Goal: Use online tool/utility: Utilize a website feature to perform a specific function

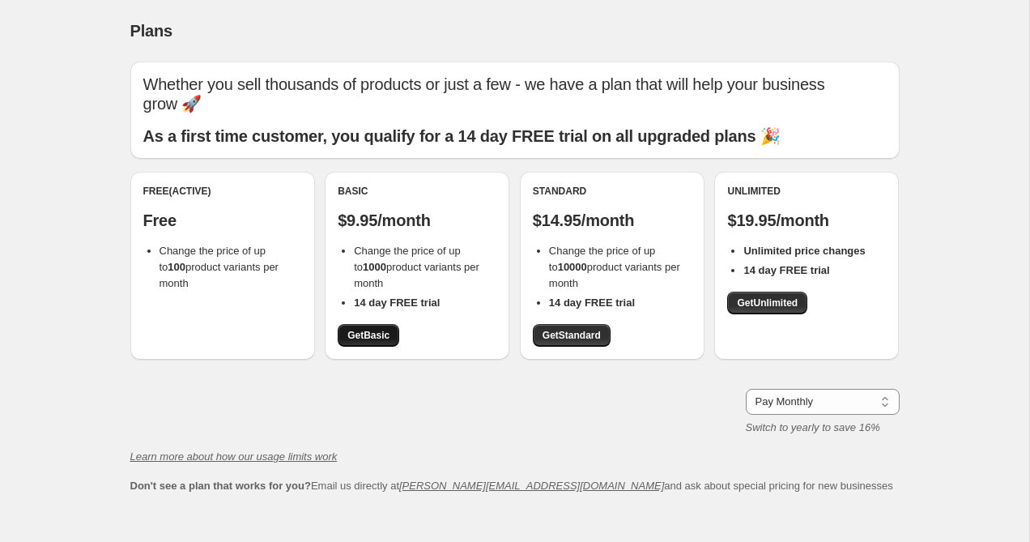
click at [367, 333] on span "Get Basic" at bounding box center [368, 335] width 42 height 13
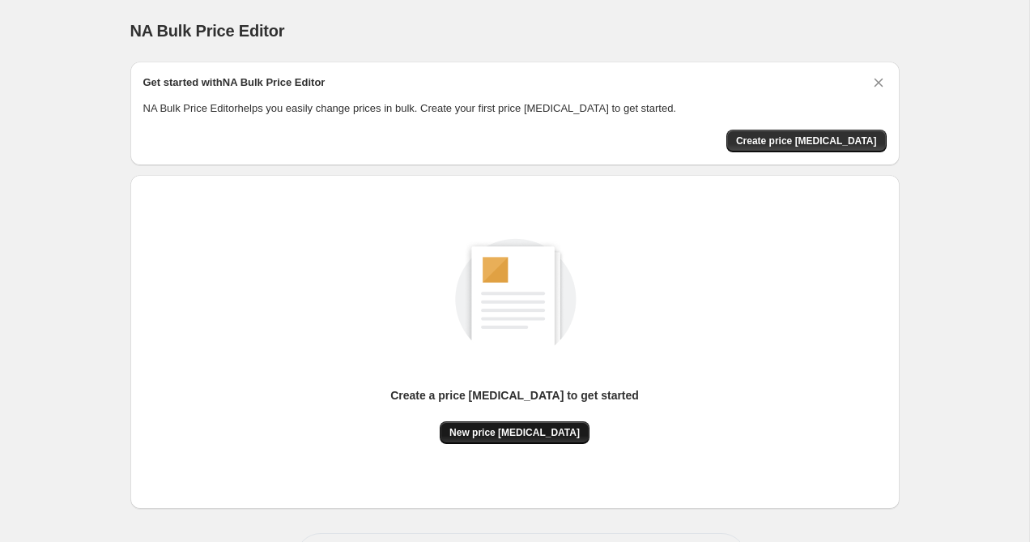
click at [542, 437] on span "New price change job" at bounding box center [514, 432] width 130 height 13
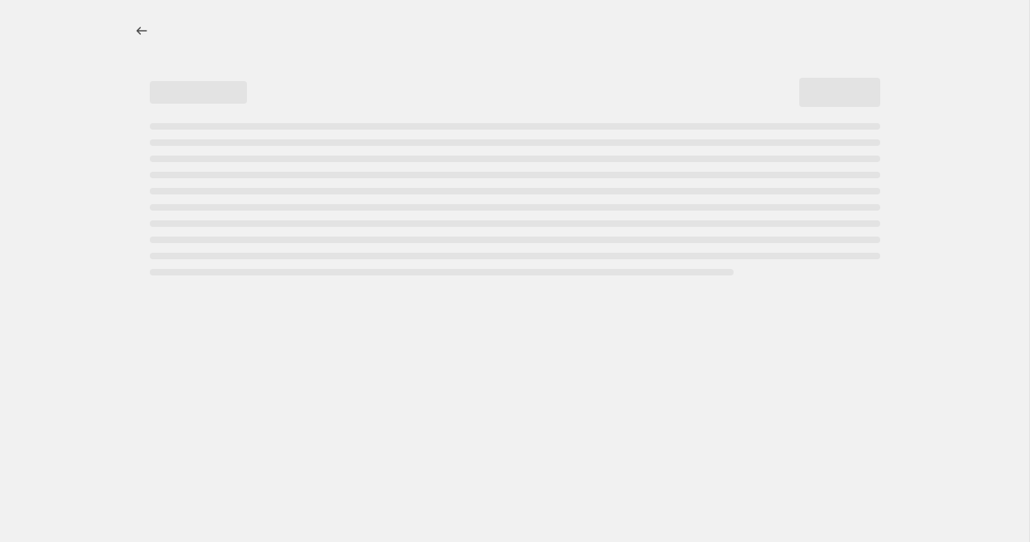
select select "percentage"
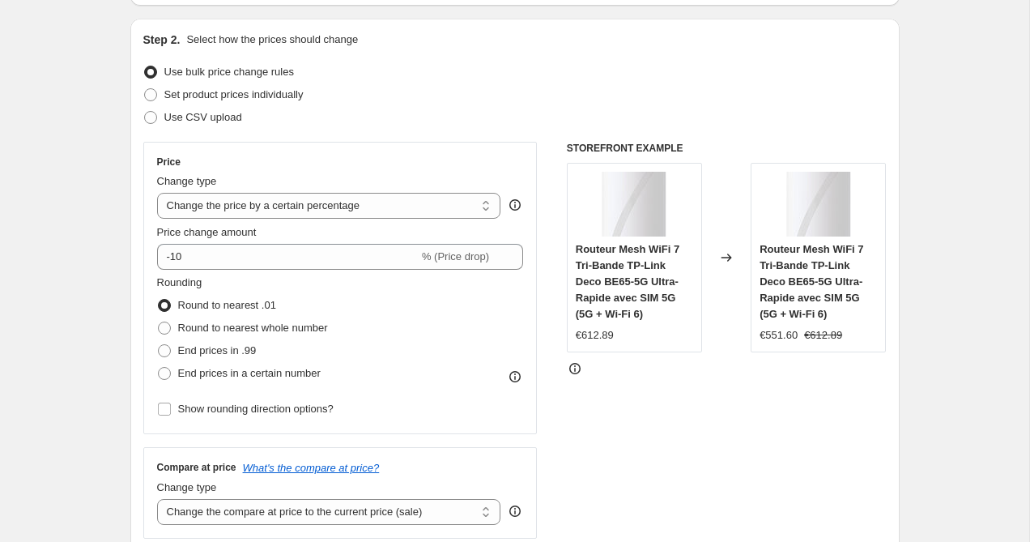
scroll to position [214, 0]
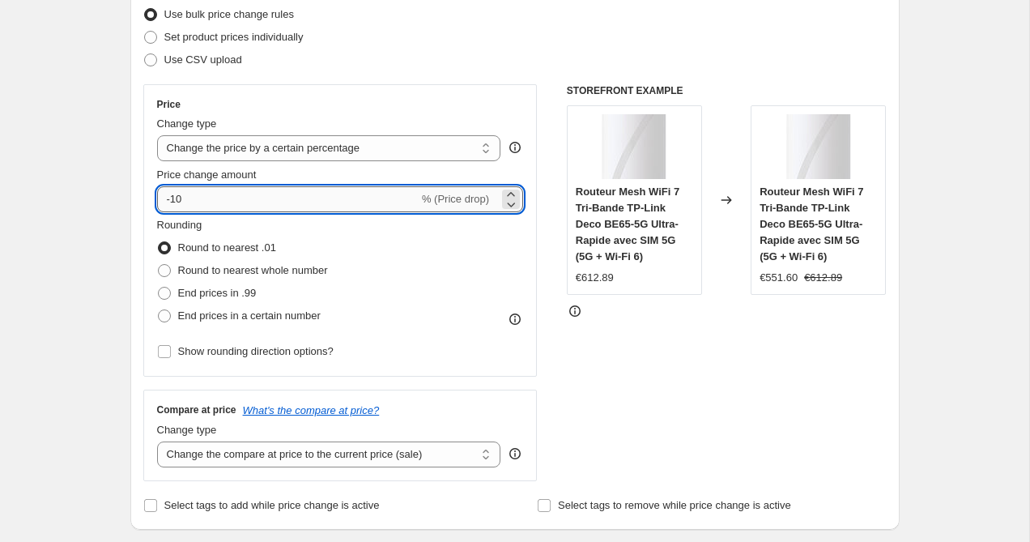
click at [177, 199] on input "-10" at bounding box center [288, 199] width 262 height 26
click at [272, 197] on input "-10" at bounding box center [288, 199] width 262 height 26
type input "-1"
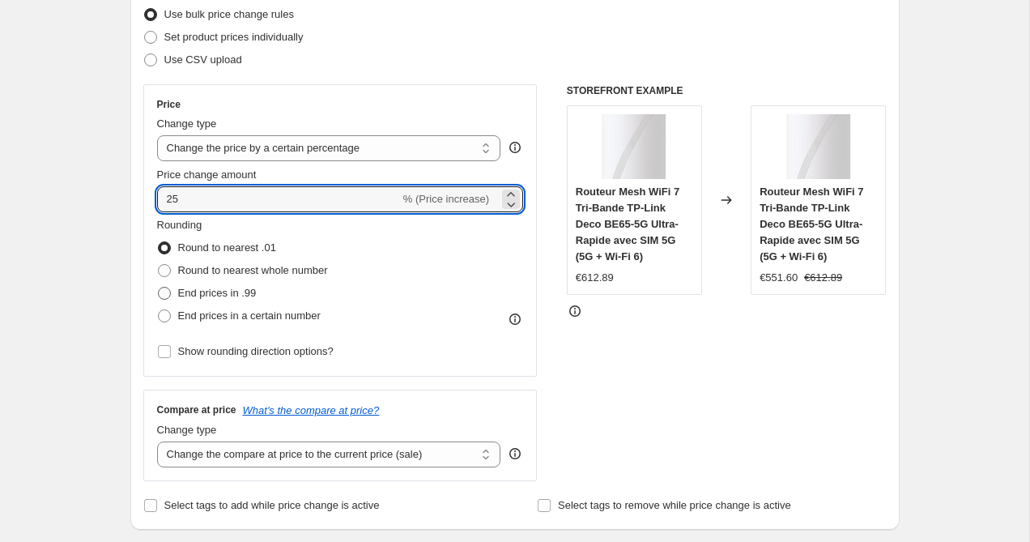
type input "25"
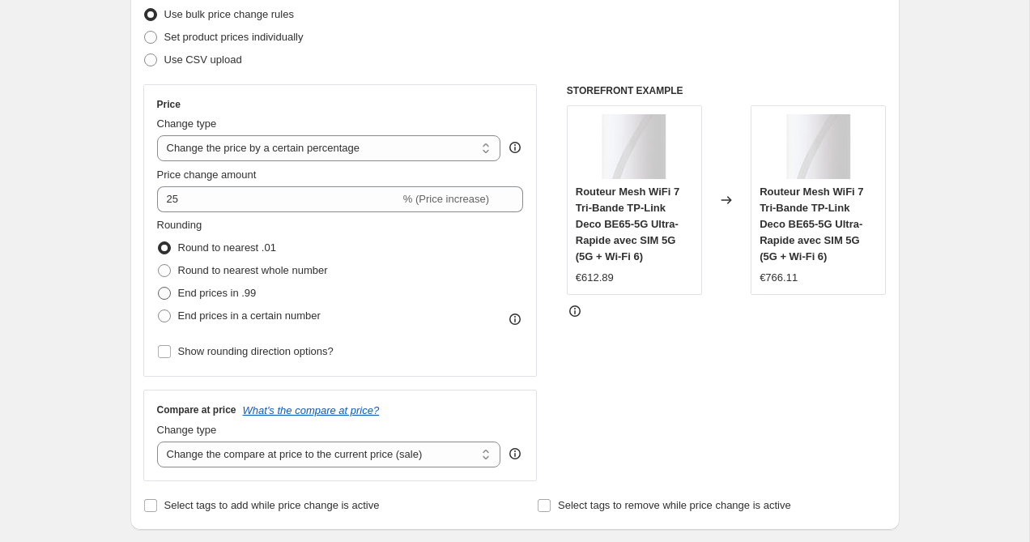
click at [186, 287] on span "End prices in .99" at bounding box center [217, 293] width 79 height 12
click at [159, 287] on input "End prices in .99" at bounding box center [158, 287] width 1 height 1
radio input "true"
click at [843, 349] on div "STOREFRONT EXAMPLE Routeur Mesh WiFi 7 Tri-Bande TP-Link Deco BE65-5G Ultra-Rap…" at bounding box center [727, 282] width 320 height 397
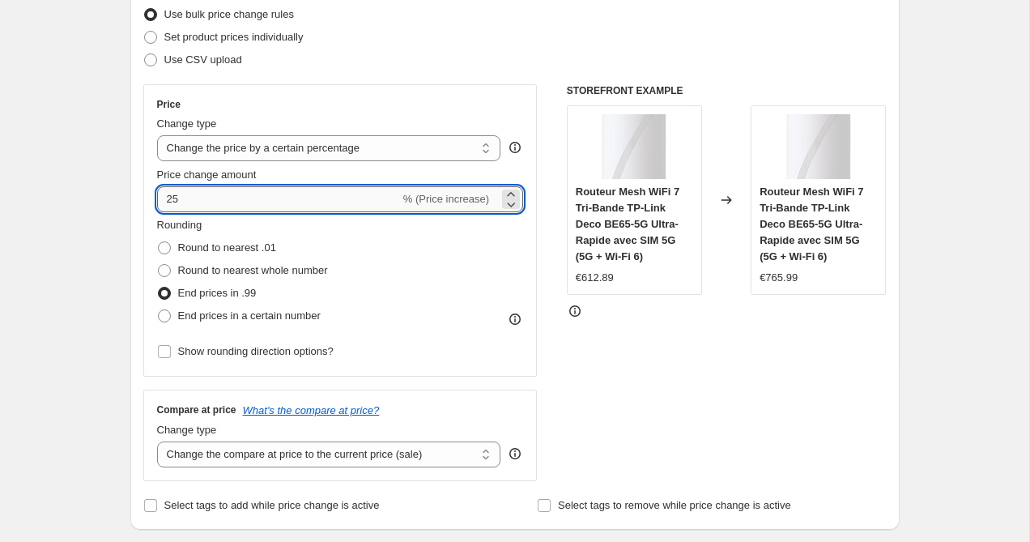
click at [292, 198] on input "25" at bounding box center [278, 199] width 243 height 26
click at [166, 198] on input "25" at bounding box center [278, 199] width 243 height 26
type input "-25"
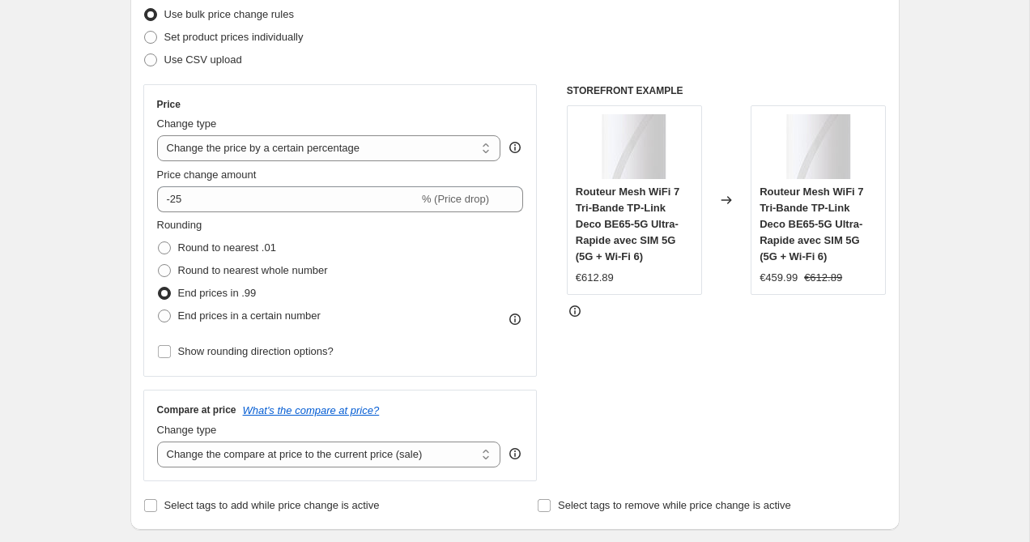
click at [648, 406] on div "STOREFRONT EXAMPLE Routeur Mesh WiFi 7 Tri-Bande TP-Link Deco BE65-5G Ultra-Rap…" at bounding box center [727, 282] width 320 height 397
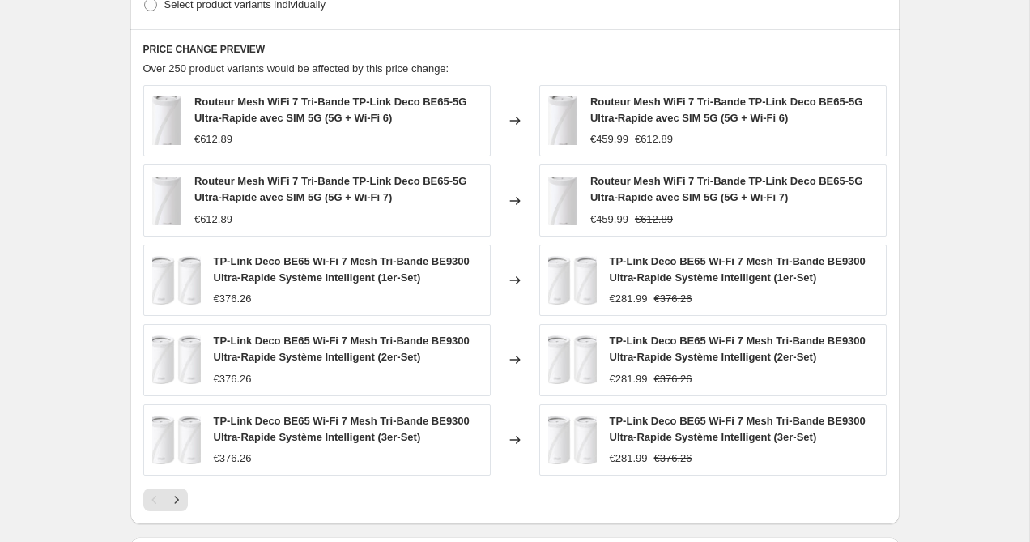
scroll to position [1103, 0]
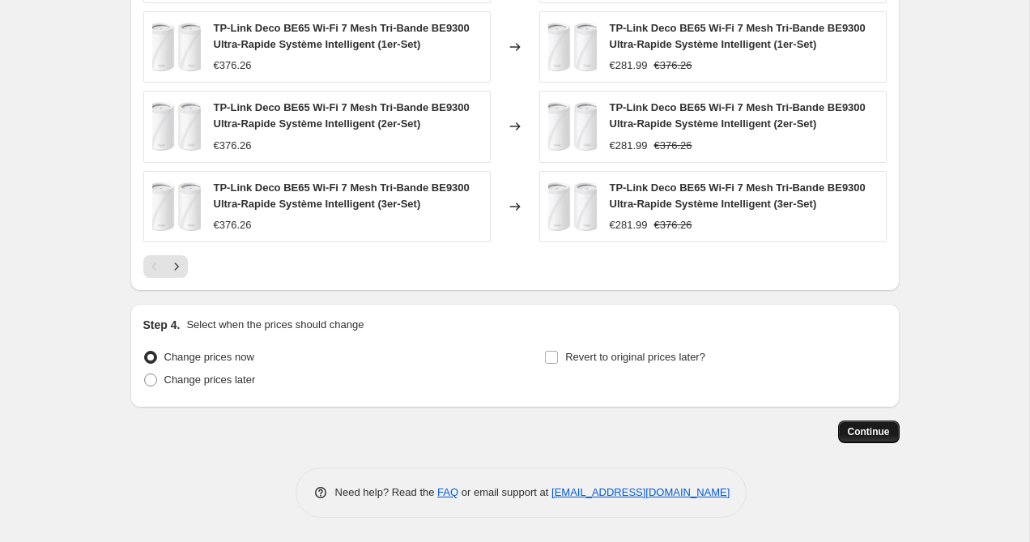
click at [884, 430] on span "Continue" at bounding box center [869, 431] width 42 height 13
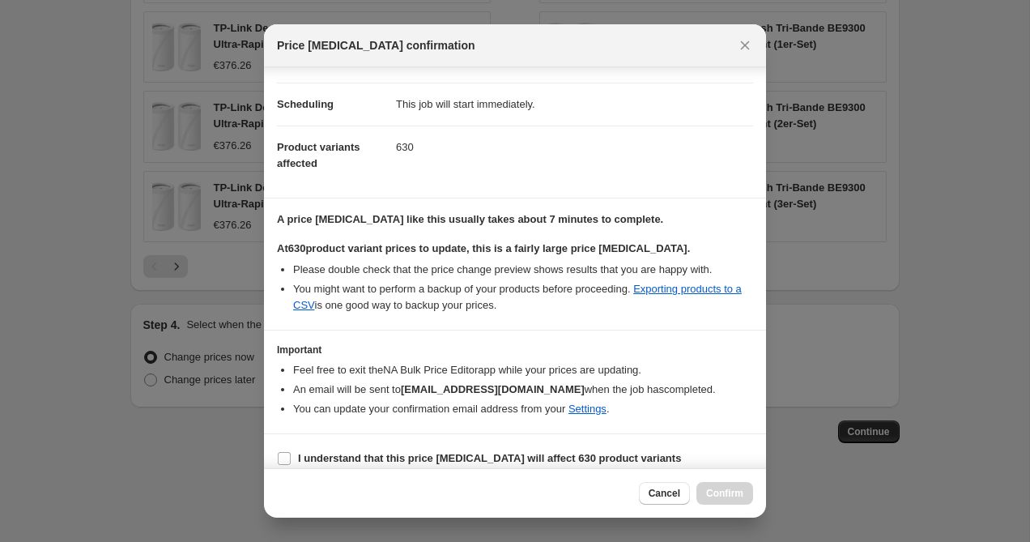
scroll to position [130, 0]
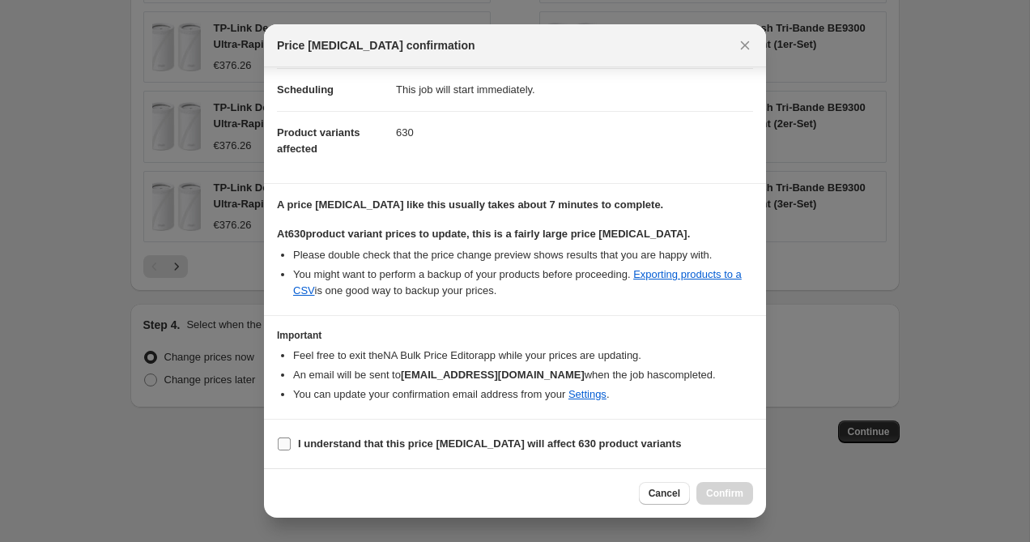
click at [397, 443] on b "I understand that this price change job will affect 630 product variants" at bounding box center [489, 443] width 383 height 12
click at [291, 443] on input "I understand that this price change job will affect 630 product variants" at bounding box center [284, 443] width 13 height 13
checkbox input "true"
click at [725, 490] on span "Confirm" at bounding box center [724, 493] width 37 height 13
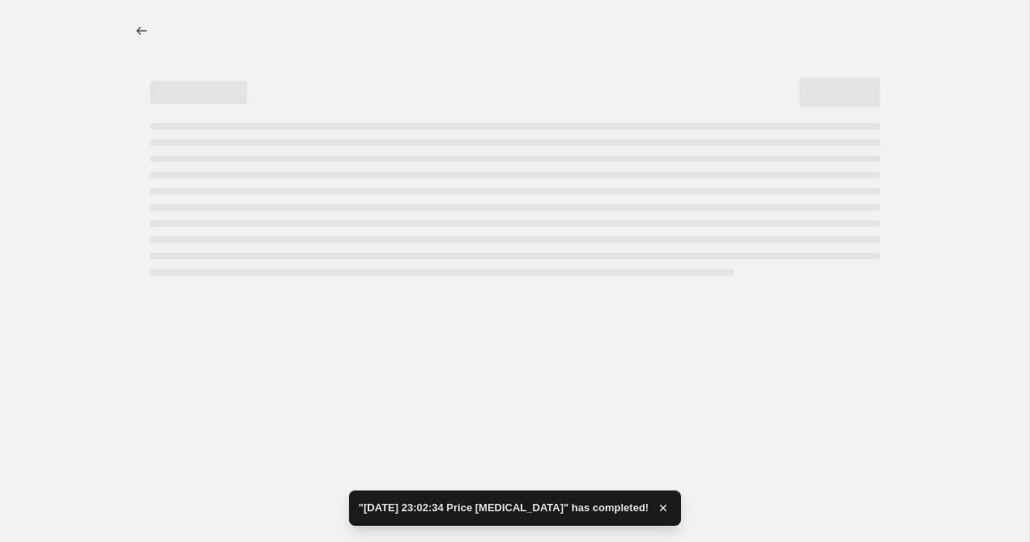
select select "percentage"
